Goal: Check status

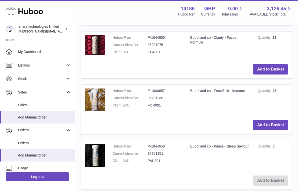
scroll to position [47, 0]
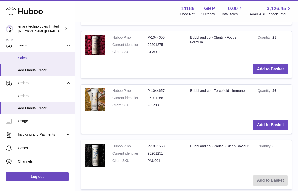
click at [59, 59] on span "Sales" at bounding box center [44, 58] width 53 height 5
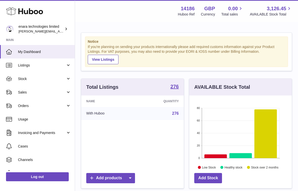
scroll to position [78, 103]
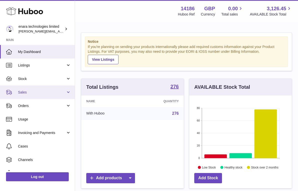
click at [56, 93] on span "Sales" at bounding box center [42, 92] width 48 height 5
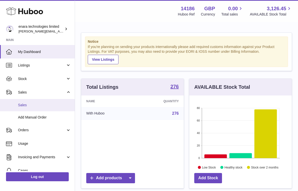
click at [42, 105] on span "Sales" at bounding box center [44, 105] width 53 height 5
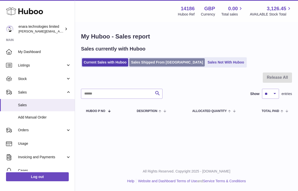
click at [141, 61] on link "Sales Shipped From Huboo" at bounding box center [167, 62] width 76 height 8
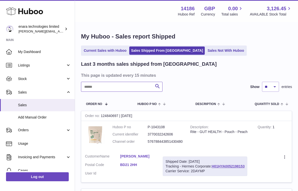
click at [133, 90] on input "text" at bounding box center [122, 87] width 82 height 10
paste input "**********"
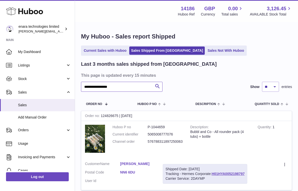
type input "**********"
drag, startPoint x: 248, startPoint y: 173, endPoint x: 212, endPoint y: 174, distance: 35.3
click at [212, 174] on div "Shipped Date: 17th Sep 2025 Tracking - Hermes Corporate: H01HYA0052198797 Carri…" at bounding box center [205, 174] width 85 height 20
click at [264, 168] on td "Create a ticket Duplicate Order" at bounding box center [271, 174] width 41 height 32
drag, startPoint x: 247, startPoint y: 172, endPoint x: 214, endPoint y: 174, distance: 33.1
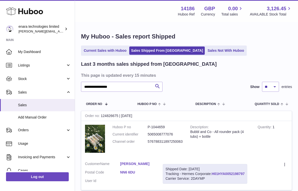
click at [214, 174] on div "Shipped Date: 17th Sep 2025 Tracking - Hermes Corporate: H01HYA0052198797 Carri…" at bounding box center [205, 174] width 85 height 20
copy div "H01HYA0052198797"
